Goal: Download file/media

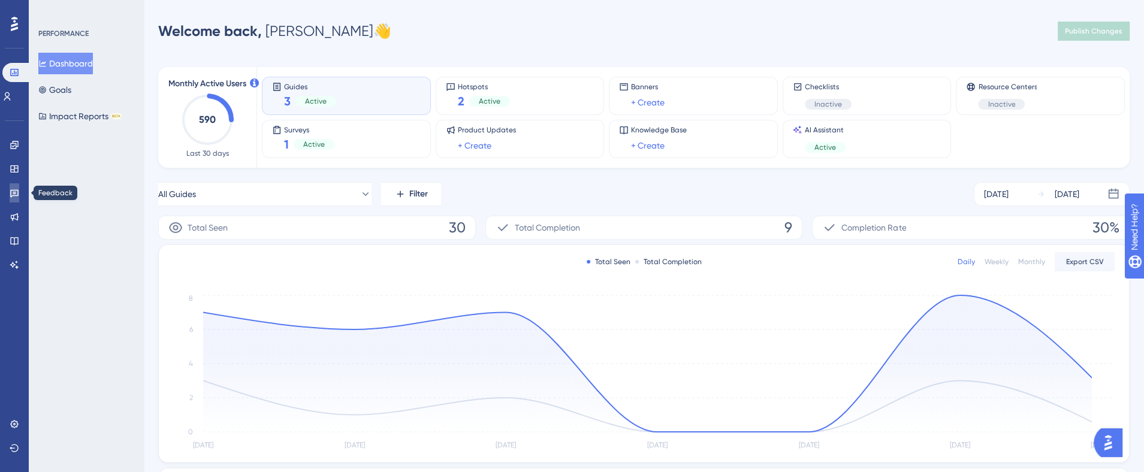
click at [10, 195] on icon at bounding box center [15, 193] width 10 height 10
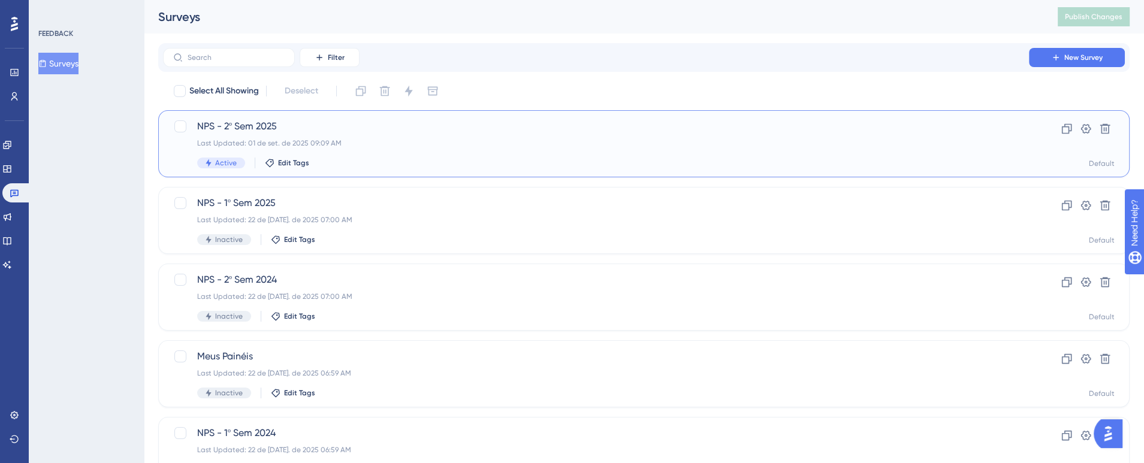
click at [293, 128] on span "NPS - 2º Sem 2025" at bounding box center [596, 126] width 798 height 14
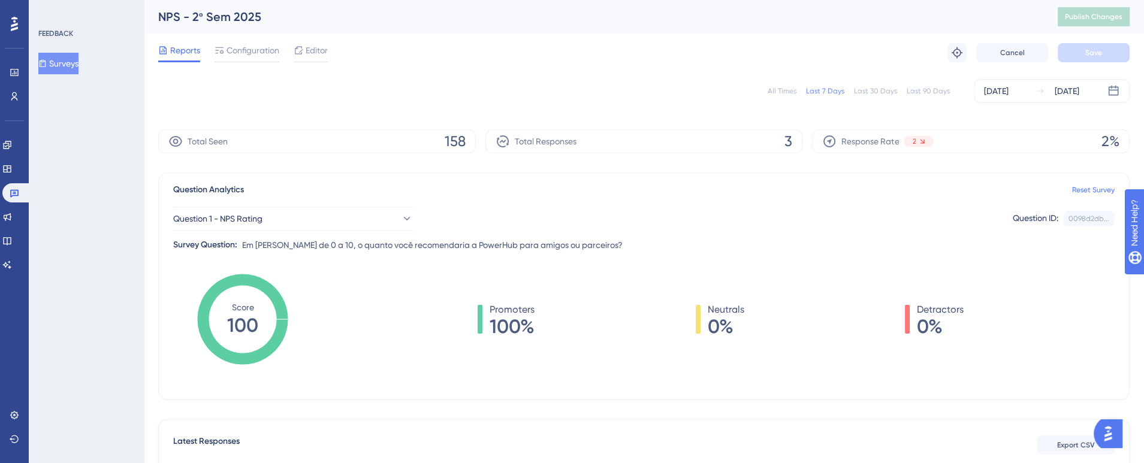
click at [785, 91] on div "All Times" at bounding box center [782, 91] width 29 height 10
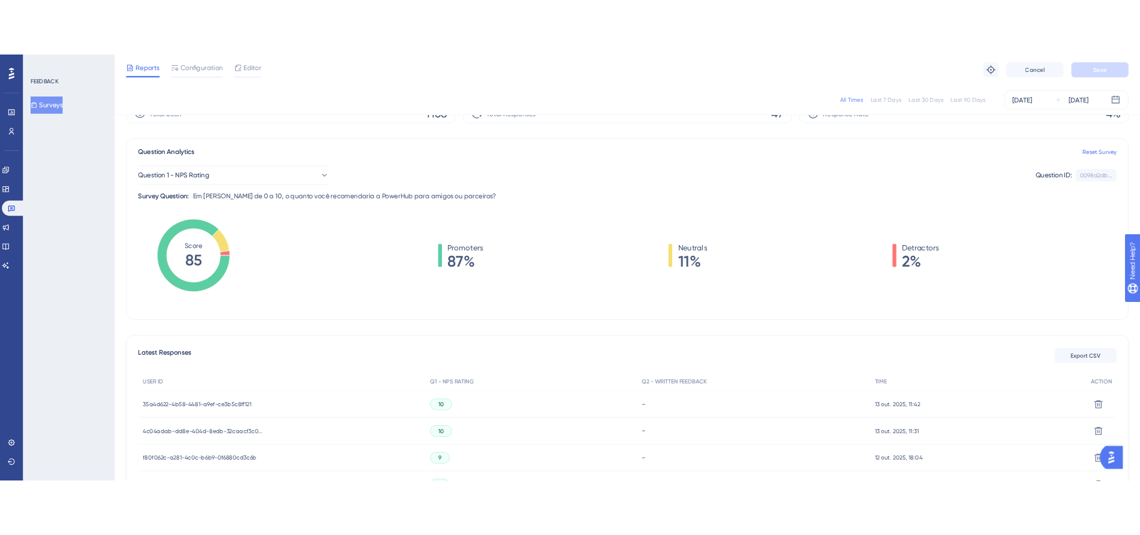
scroll to position [0, 11]
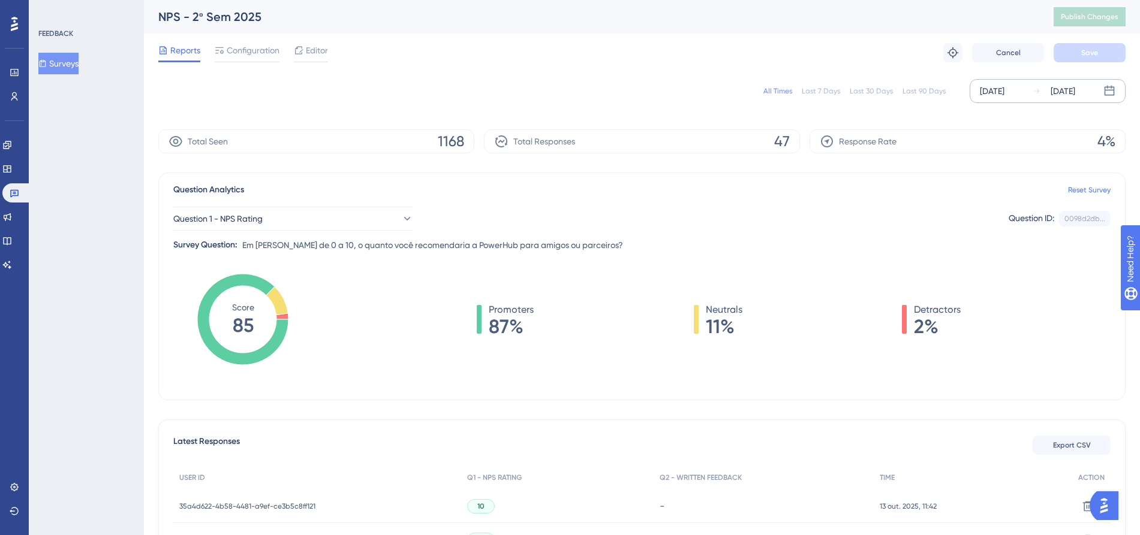
click at [1034, 91] on div "[DATE]" at bounding box center [1053, 91] width 43 height 14
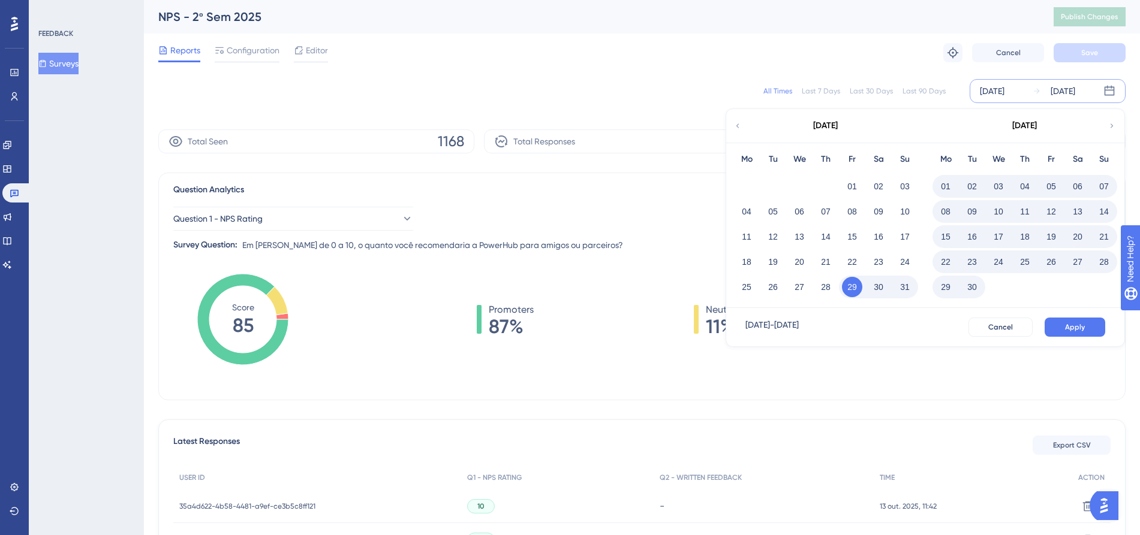
click at [847, 72] on div "All Times Last 7 Days Last 30 Days Last 90 Days [DATE] [DATE] [DATE] Mo Tu We T…" at bounding box center [641, 91] width 967 height 38
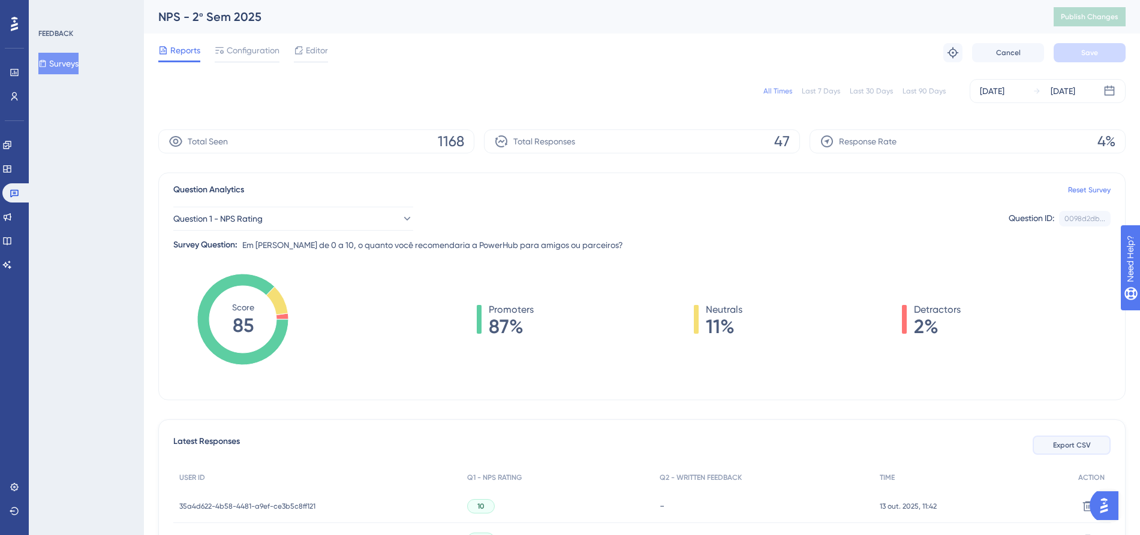
click at [1063, 445] on span "Export CSV" at bounding box center [1072, 446] width 38 height 10
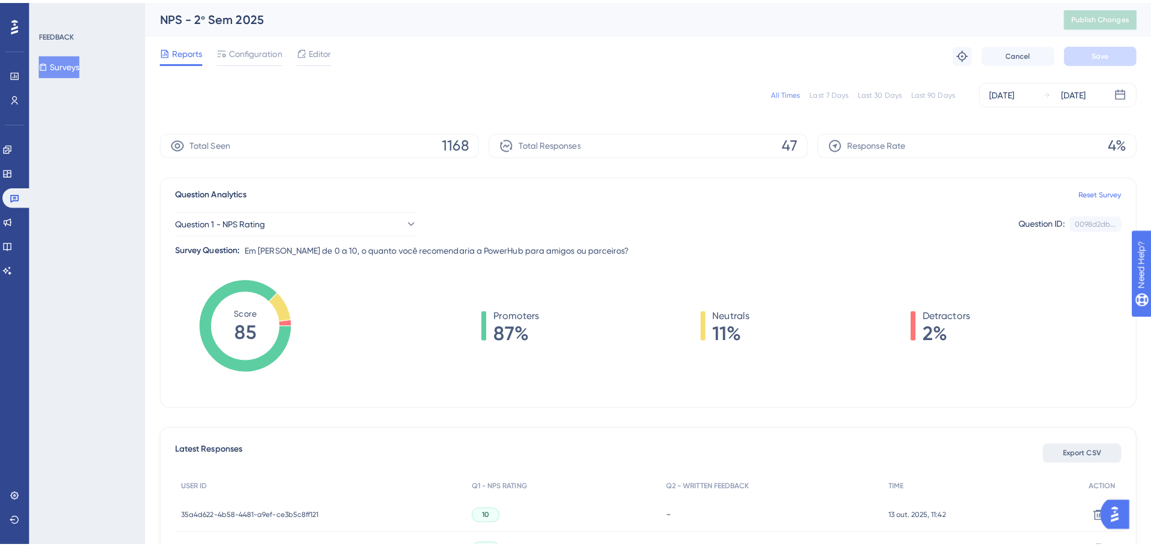
scroll to position [0, 0]
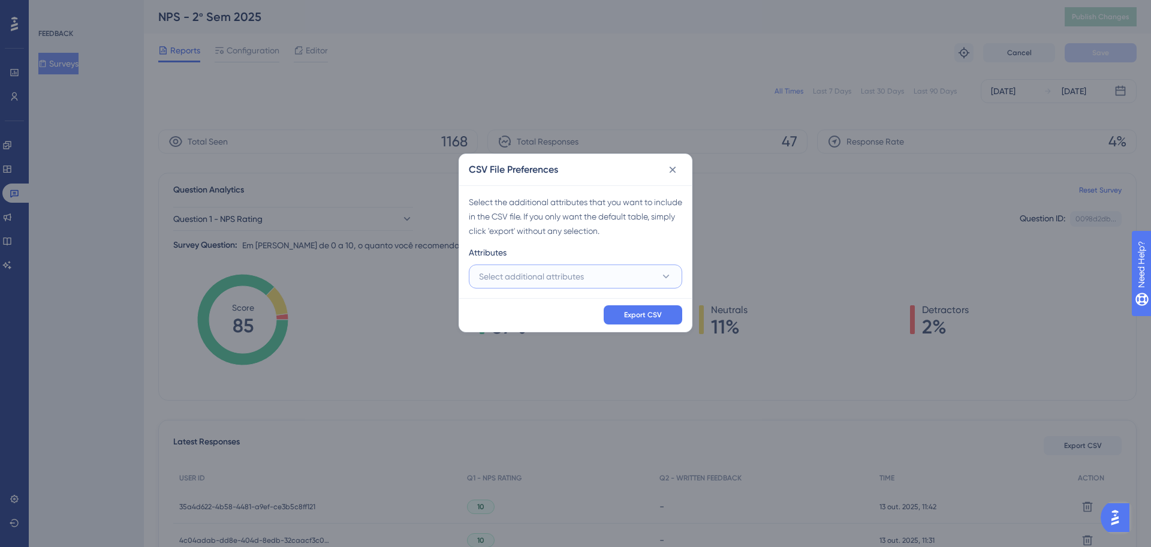
click at [618, 273] on button "Select additional attributes" at bounding box center [575, 276] width 213 height 24
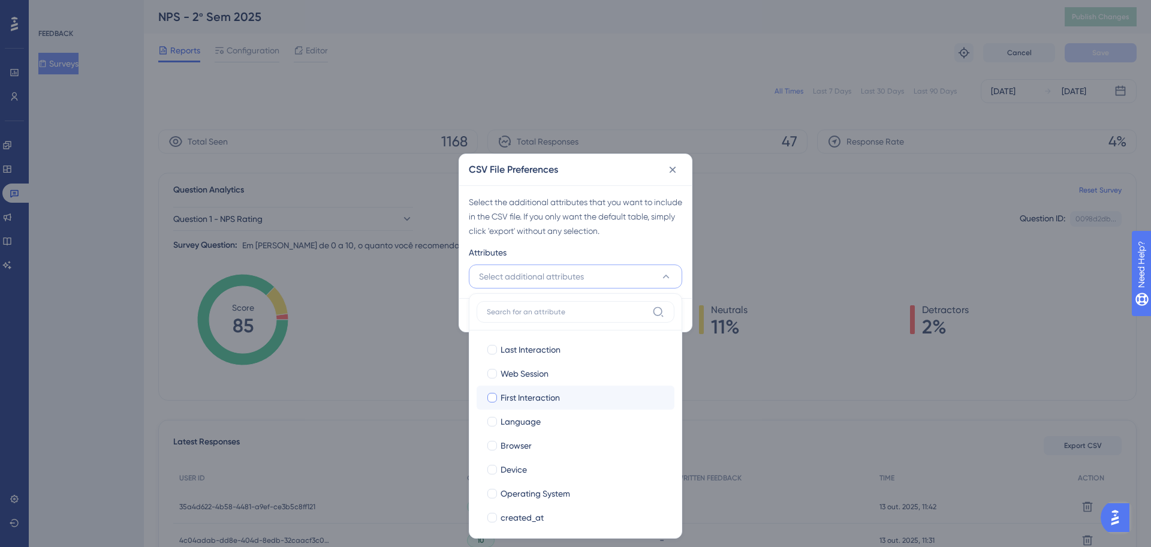
scroll to position [54, 0]
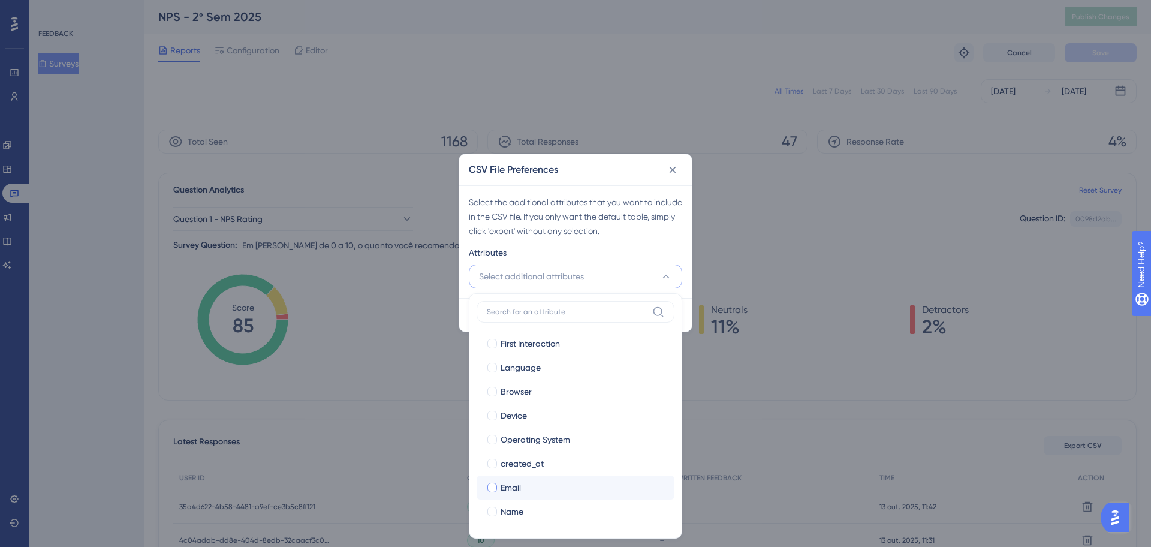
click at [547, 472] on div "Email" at bounding box center [583, 487] width 164 height 14
checkbox input "true"
drag, startPoint x: 665, startPoint y: 242, endPoint x: 671, endPoint y: 240, distance: 6.5
click at [667, 242] on div "Select the additional attributes that you want to include in the CSV file. If y…" at bounding box center [575, 241] width 233 height 113
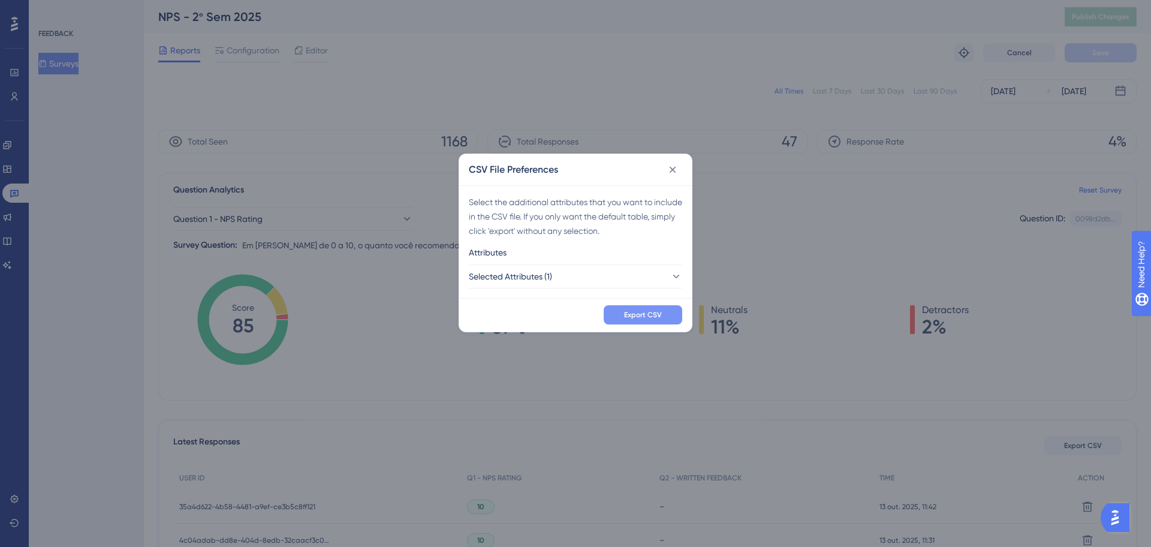
click at [640, 314] on span "Export CSV" at bounding box center [643, 315] width 38 height 10
